Goal: Task Accomplishment & Management: Use online tool/utility

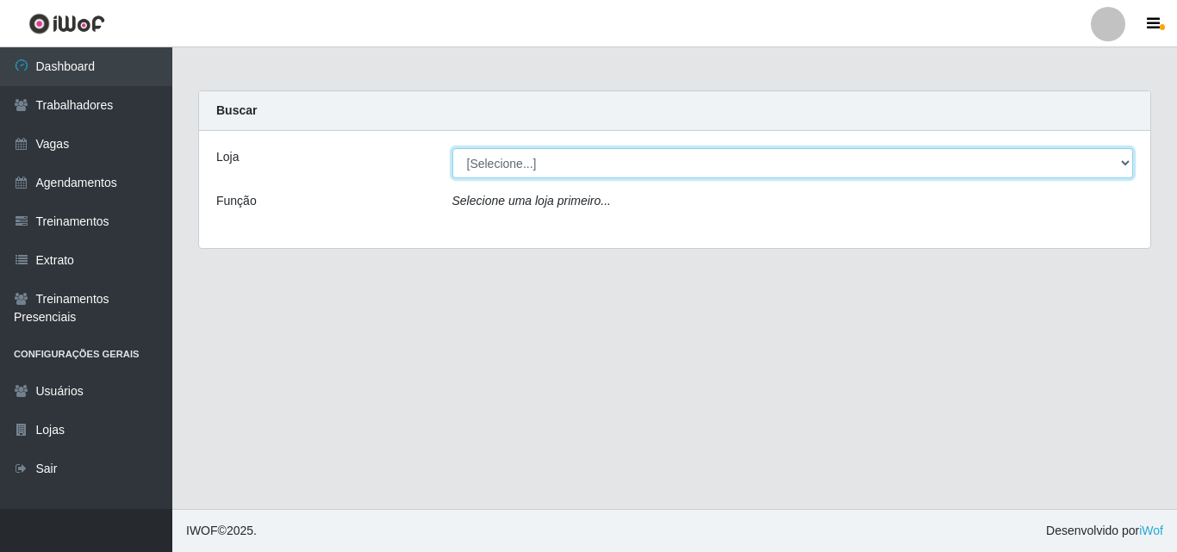
click at [864, 169] on select "[Selecione...] Leta - Arco-Mix Cajueiro Seco" at bounding box center [792, 163] width 681 height 30
select select "482"
click at [452, 148] on select "[Selecione...] Leta - Arco-Mix Cajueiro Seco" at bounding box center [792, 163] width 681 height 30
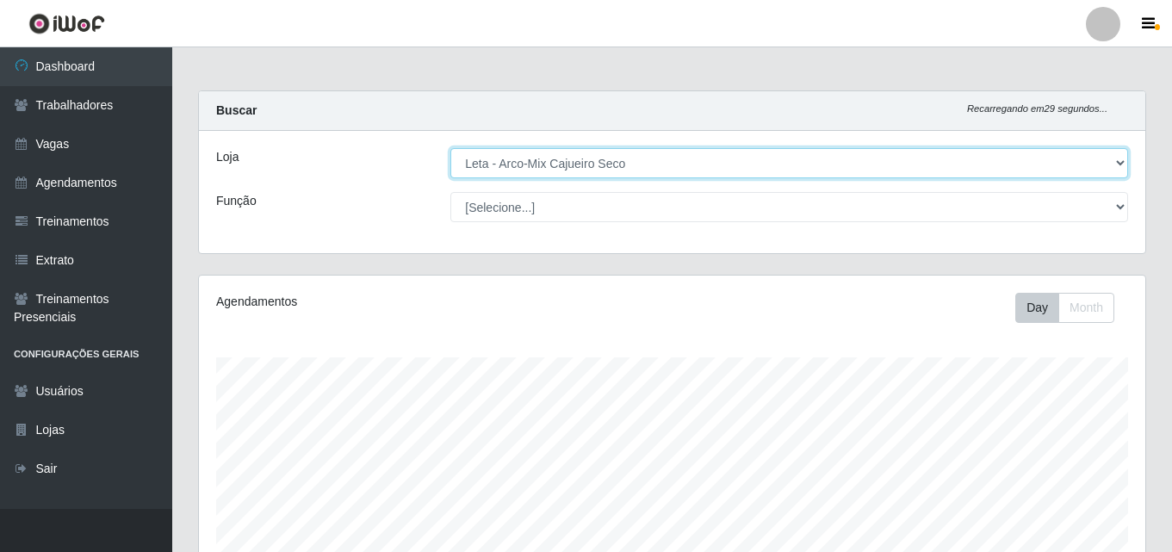
scroll to position [357, 947]
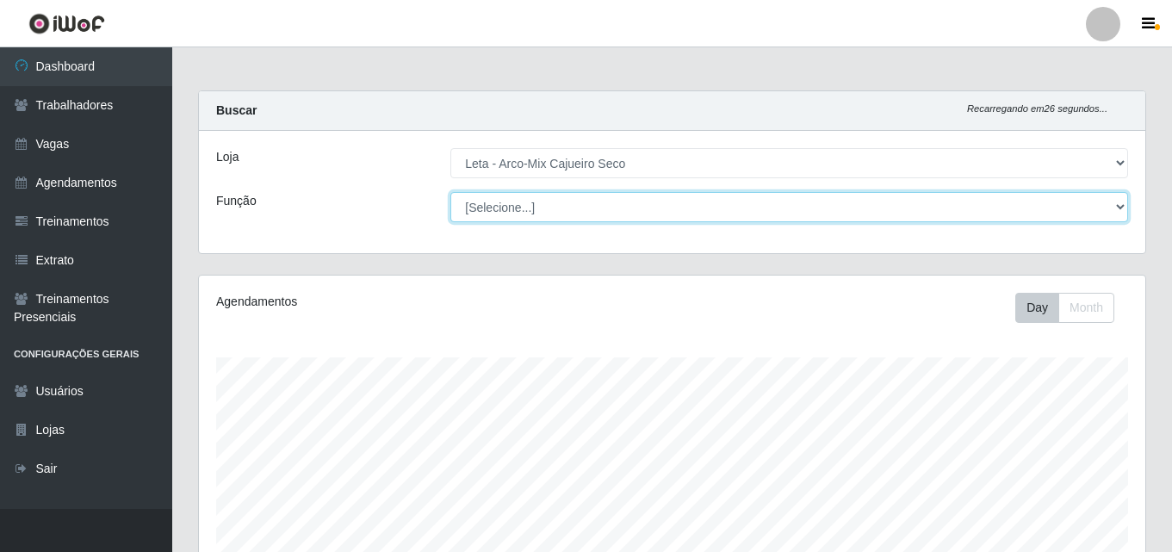
click at [774, 210] on select "[Selecione...] Promotor" at bounding box center [789, 207] width 678 height 30
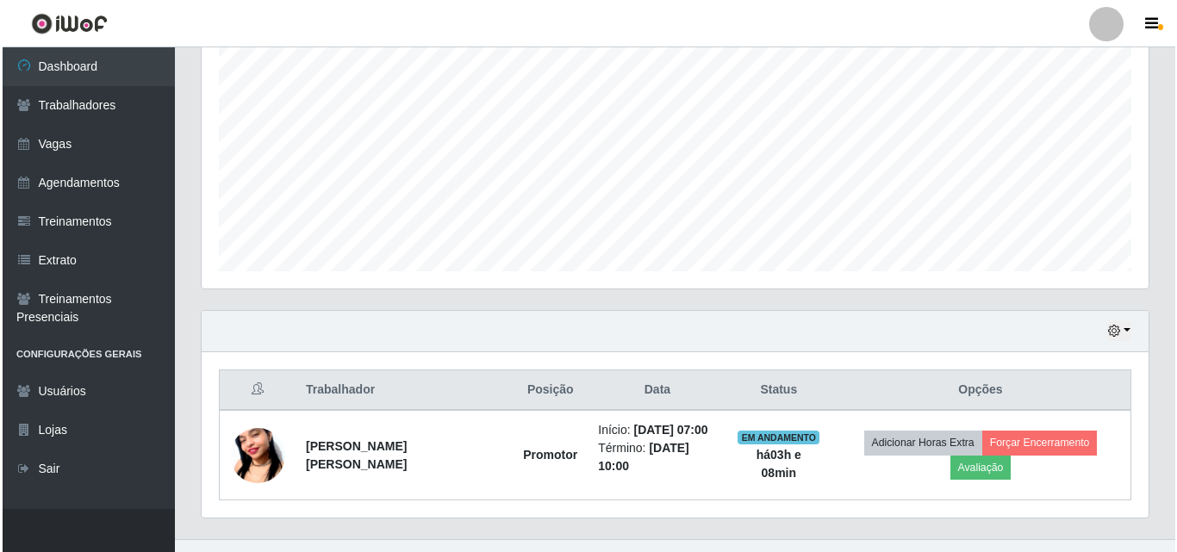
scroll to position [375, 0]
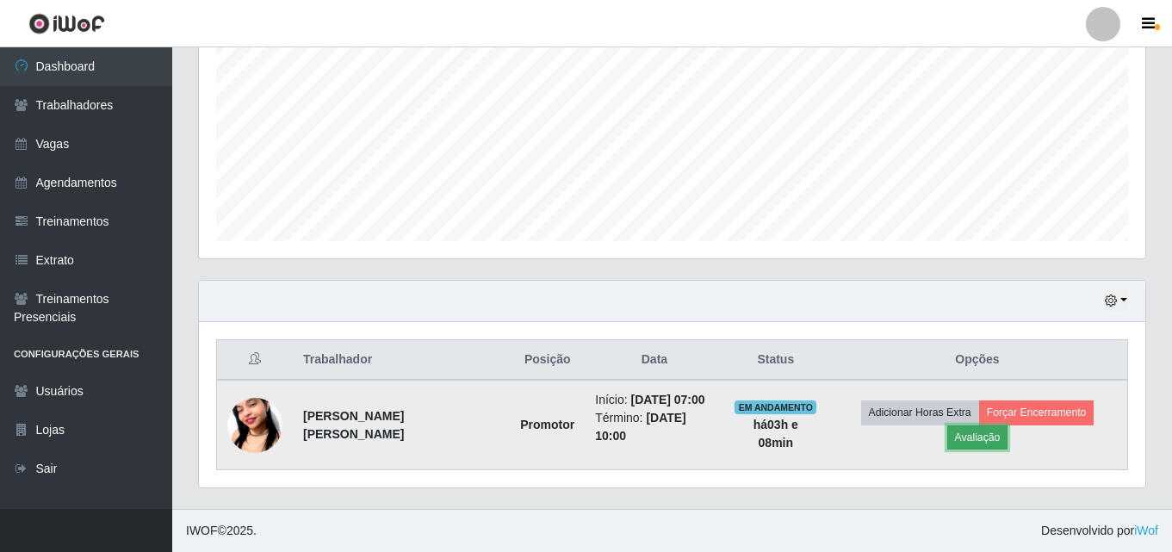
click at [987, 444] on button "Avaliação" at bounding box center [977, 437] width 61 height 24
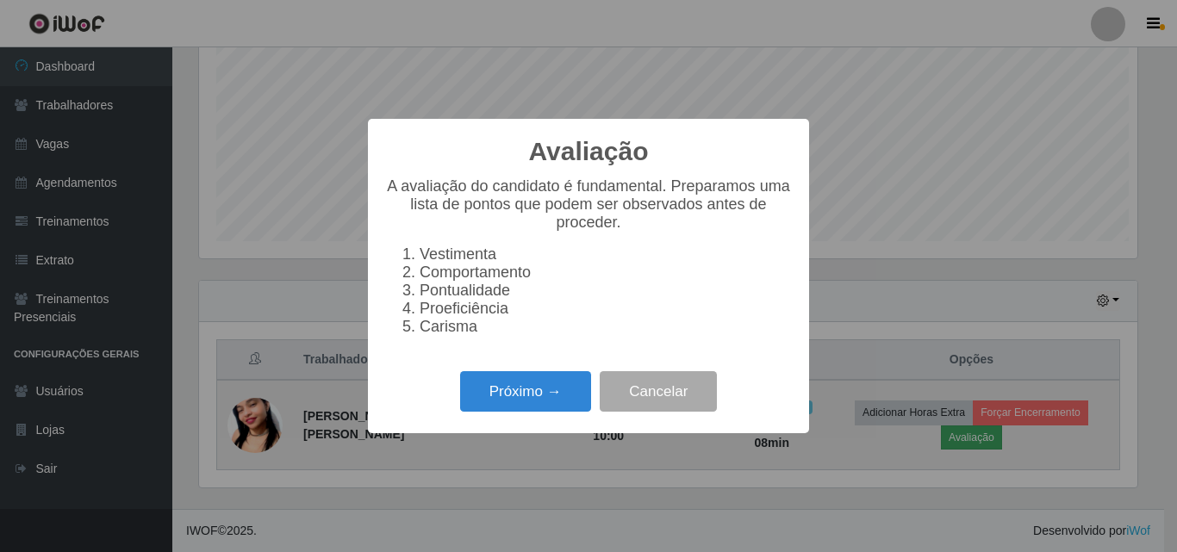
scroll to position [357, 938]
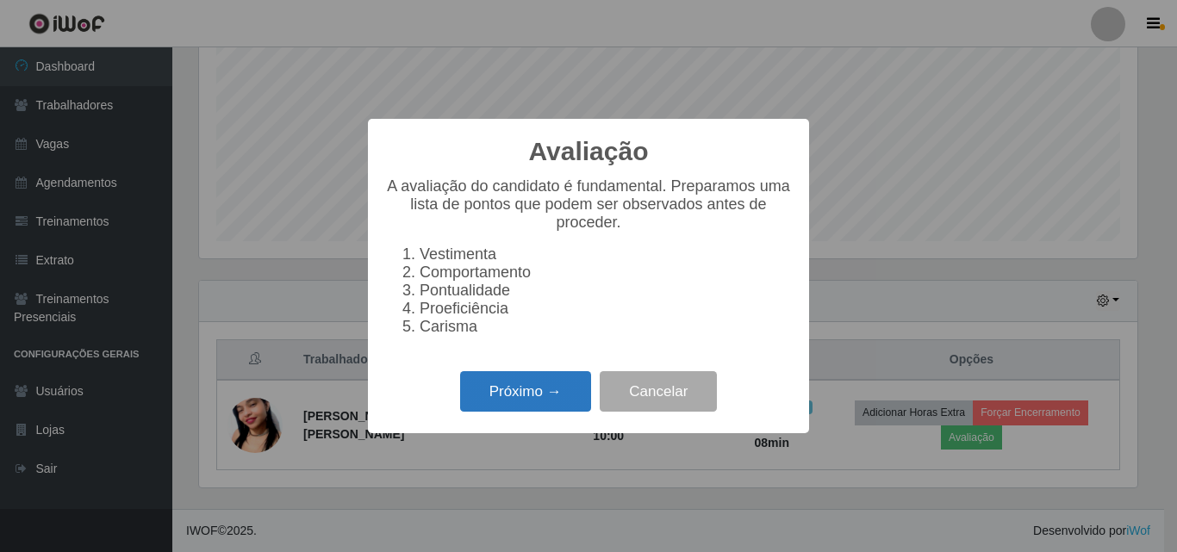
click at [576, 404] on button "Próximo →" at bounding box center [525, 391] width 131 height 40
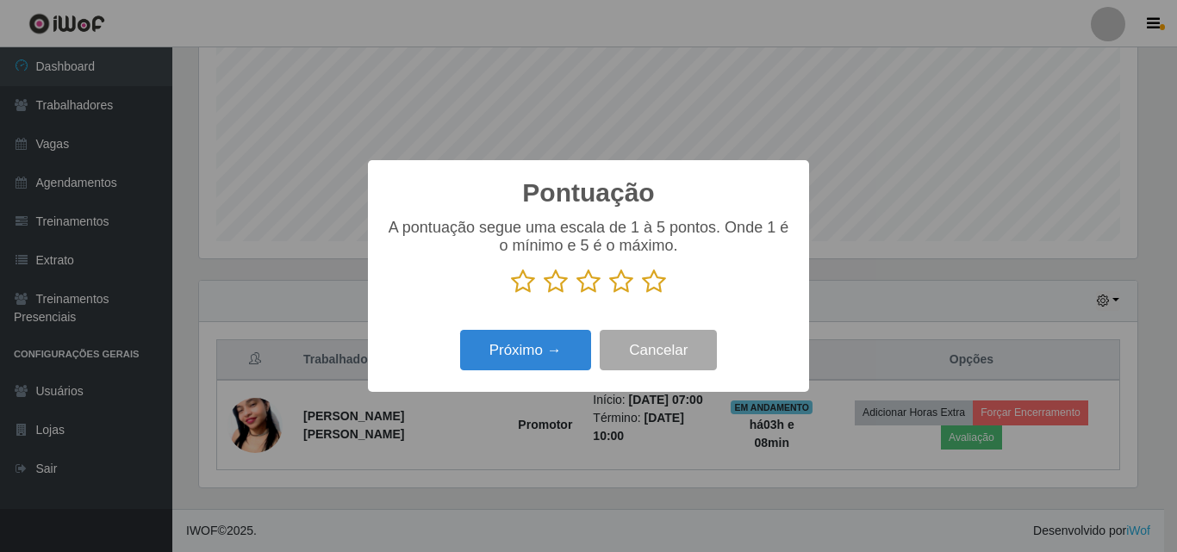
scroll to position [860973, 860393]
click at [649, 282] on icon at bounding box center [654, 282] width 24 height 26
click at [642, 295] on input "radio" at bounding box center [642, 295] width 0 height 0
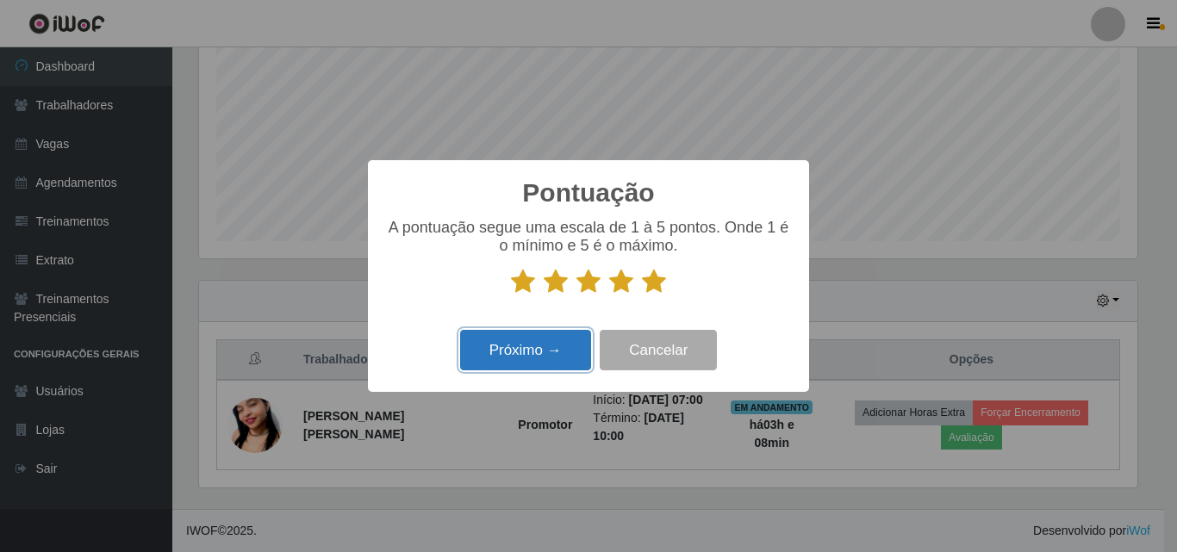
click at [537, 370] on button "Próximo →" at bounding box center [525, 350] width 131 height 40
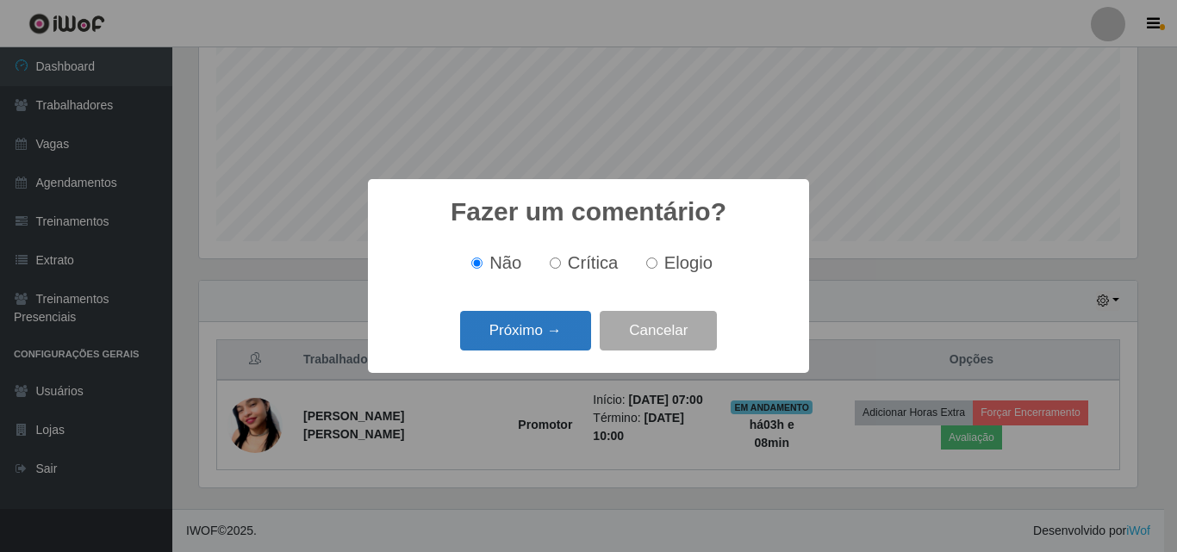
click at [570, 326] on button "Próximo →" at bounding box center [525, 331] width 131 height 40
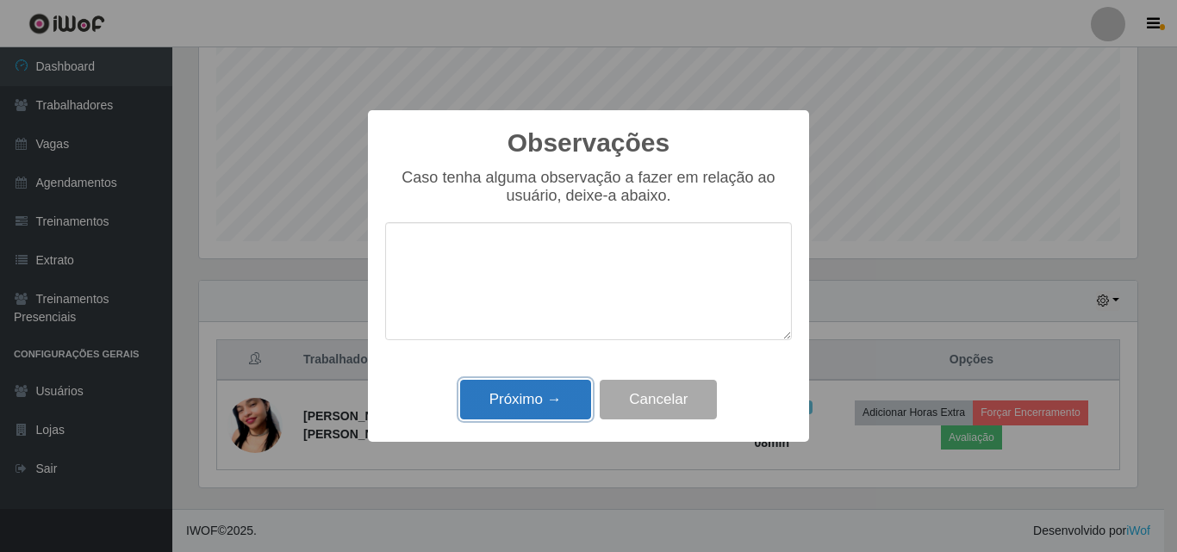
click at [570, 405] on button "Próximo →" at bounding box center [525, 400] width 131 height 40
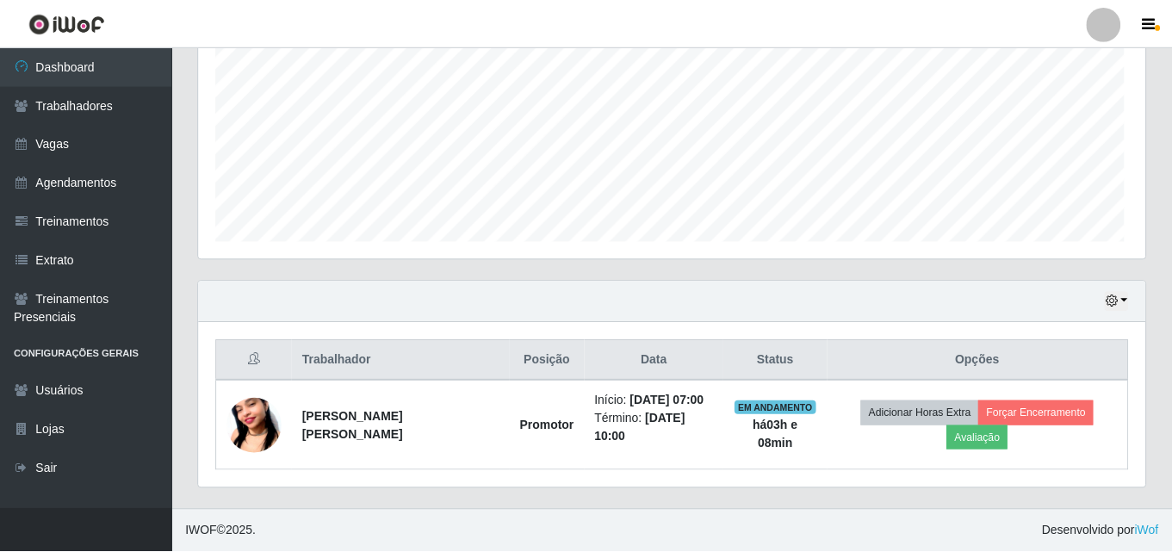
scroll to position [357, 947]
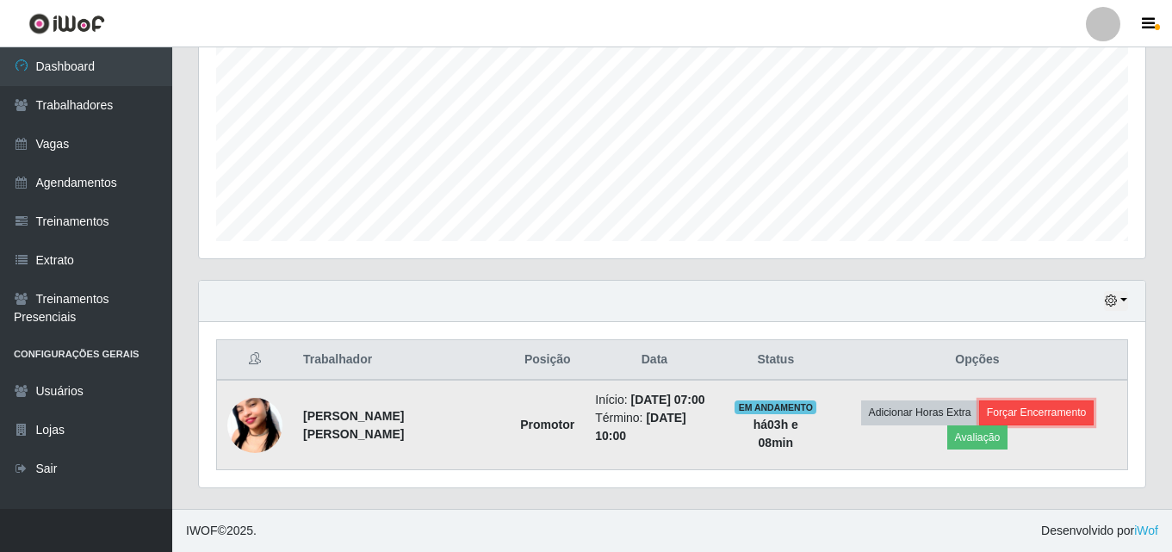
click at [1033, 419] on button "Forçar Encerramento" at bounding box center [1036, 413] width 115 height 24
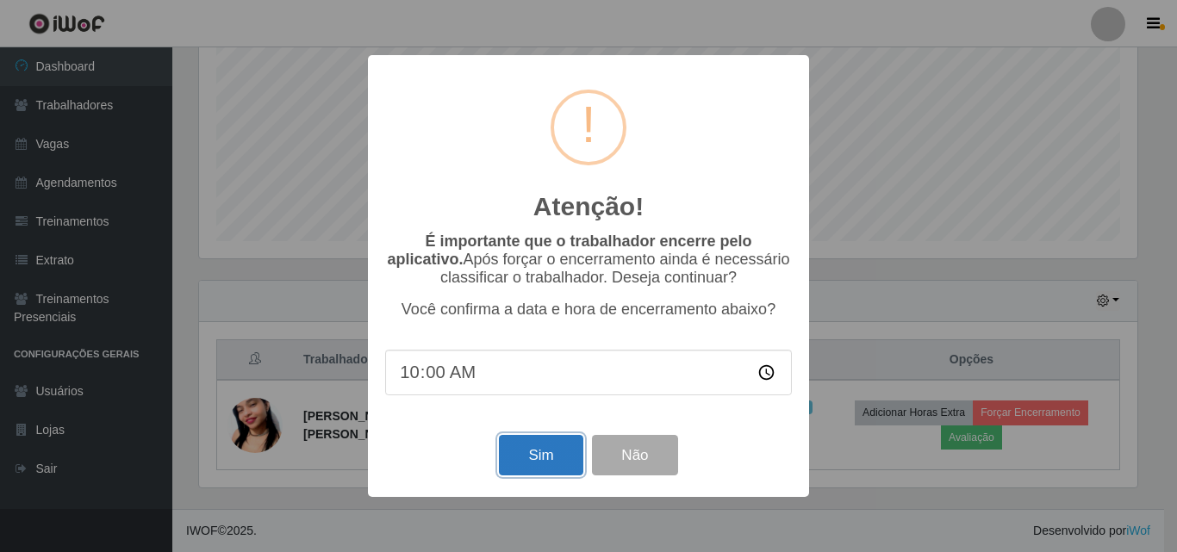
click at [541, 459] on button "Sim" at bounding box center [541, 455] width 84 height 40
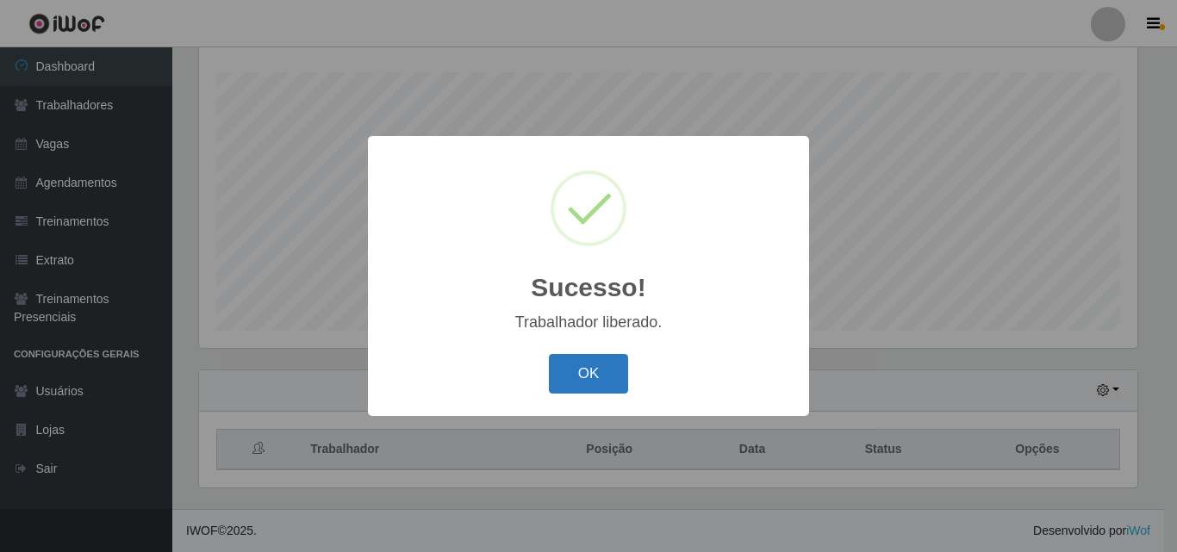
click at [622, 381] on button "OK" at bounding box center [589, 374] width 80 height 40
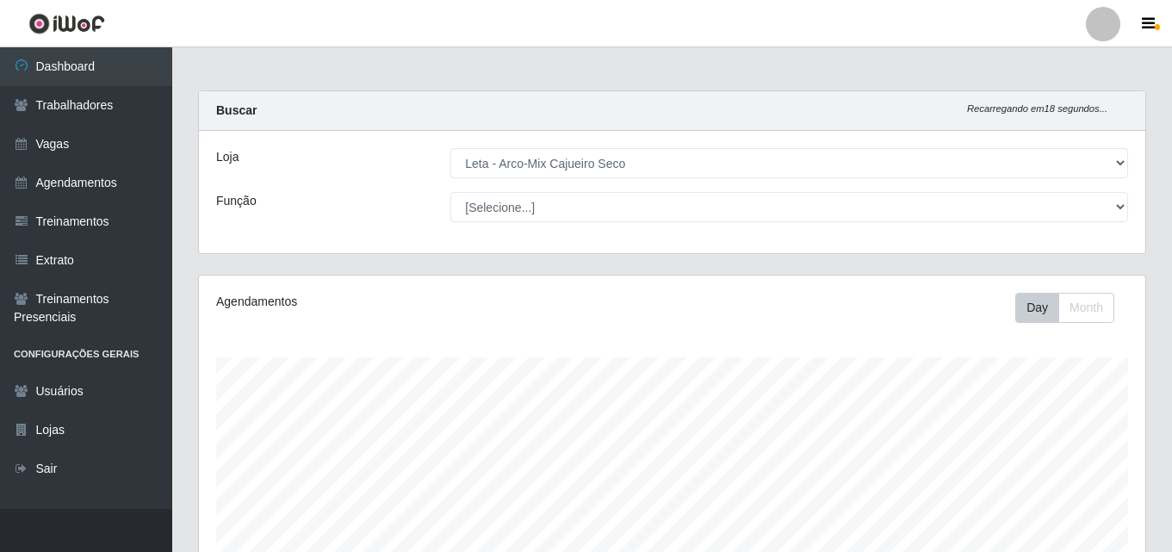
scroll to position [285, 0]
